Goal: Check status: Check status

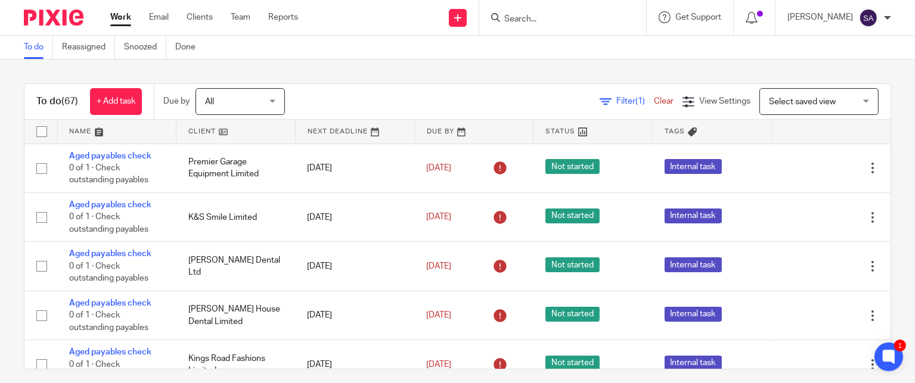
scroll to position [247, 0]
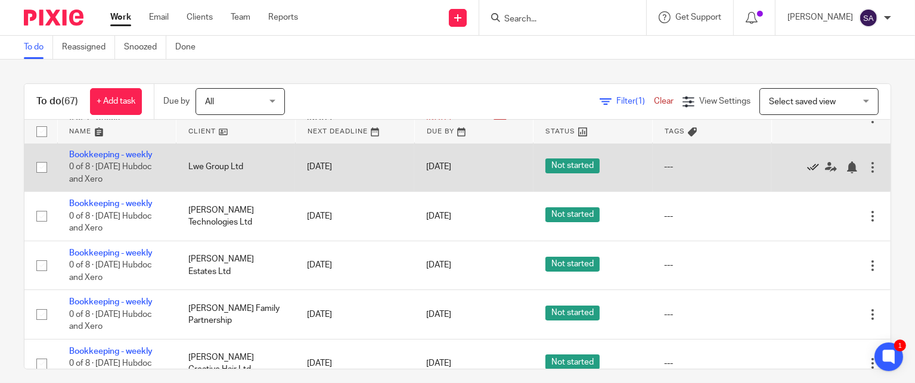
click at [807, 171] on icon at bounding box center [813, 167] width 12 height 12
click at [807, 169] on icon at bounding box center [813, 167] width 12 height 12
click at [807, 166] on icon at bounding box center [813, 167] width 12 height 12
click at [807, 167] on icon at bounding box center [813, 167] width 12 height 12
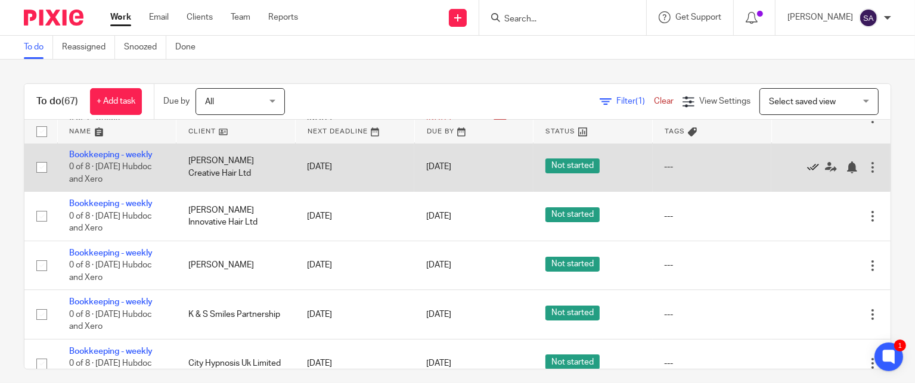
click at [807, 169] on icon at bounding box center [813, 167] width 12 height 12
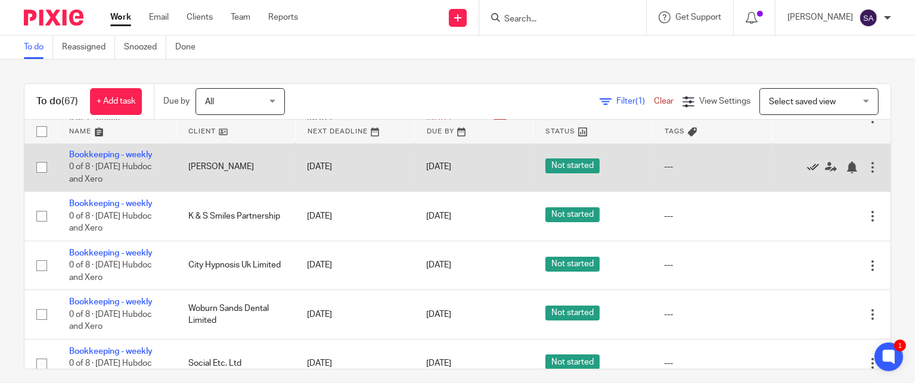
click at [807, 168] on icon at bounding box center [813, 167] width 12 height 12
click at [807, 169] on icon at bounding box center [813, 167] width 12 height 12
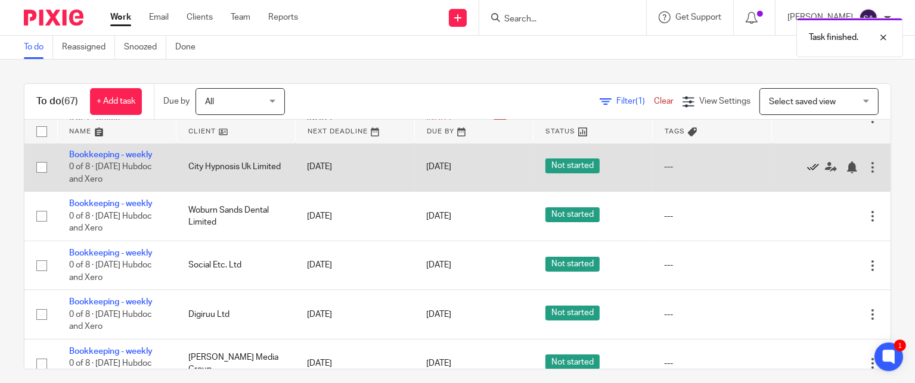
click at [807, 168] on icon at bounding box center [813, 167] width 12 height 12
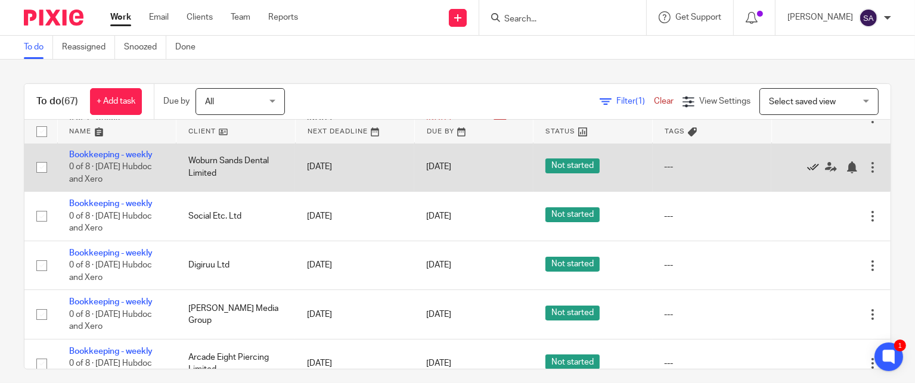
click at [807, 167] on icon at bounding box center [813, 167] width 12 height 12
click at [807, 169] on icon at bounding box center [813, 167] width 12 height 12
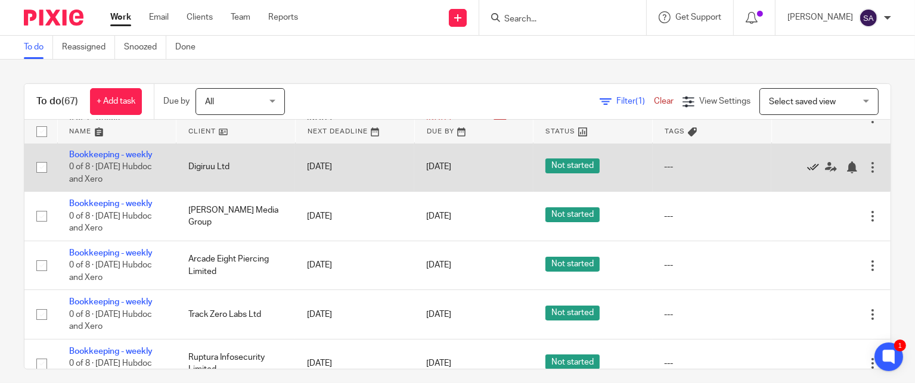
click at [807, 169] on icon at bounding box center [813, 167] width 12 height 12
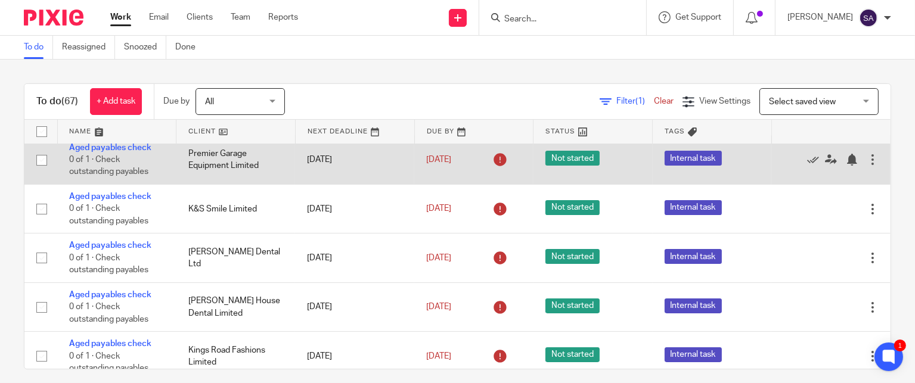
scroll to position [0, 0]
